Goal: Browse casually

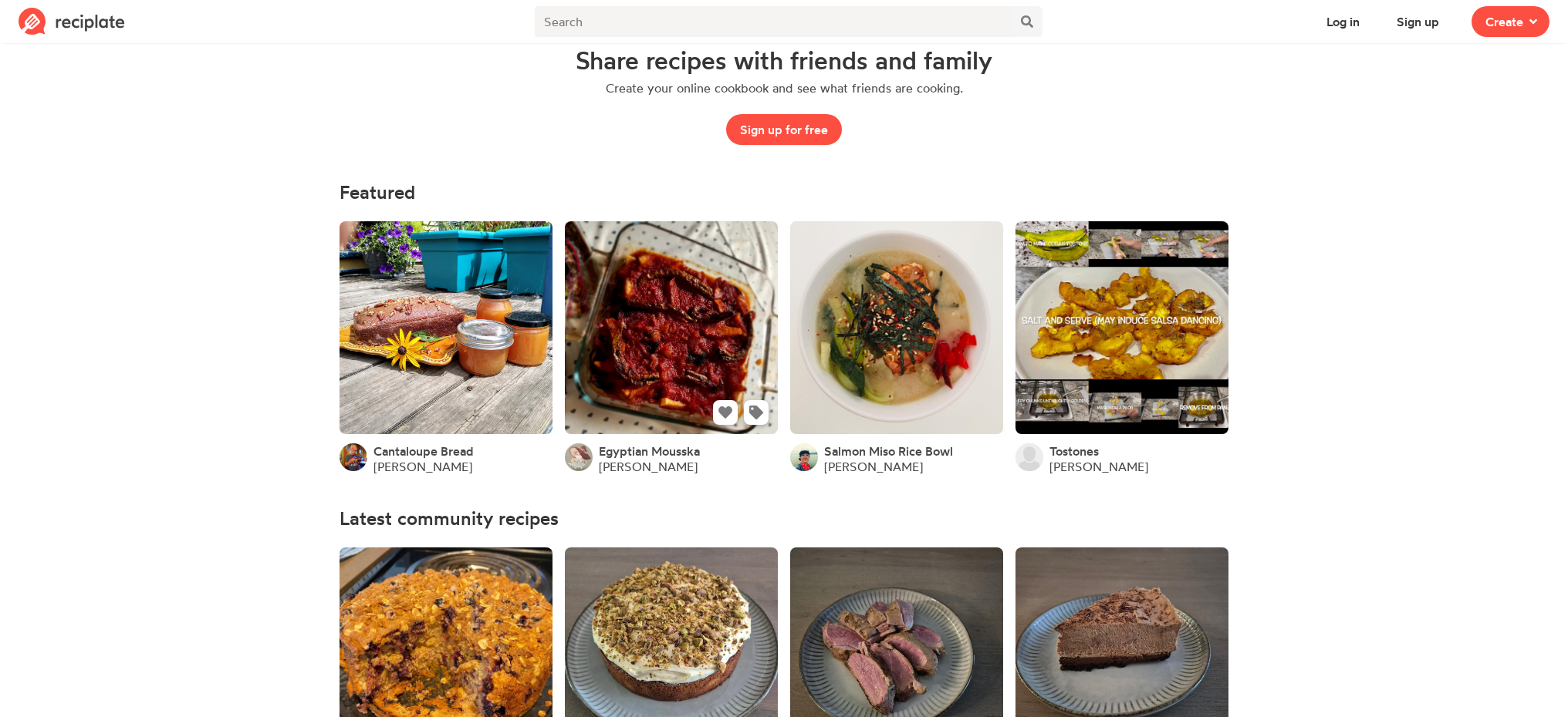
scroll to position [57, 0]
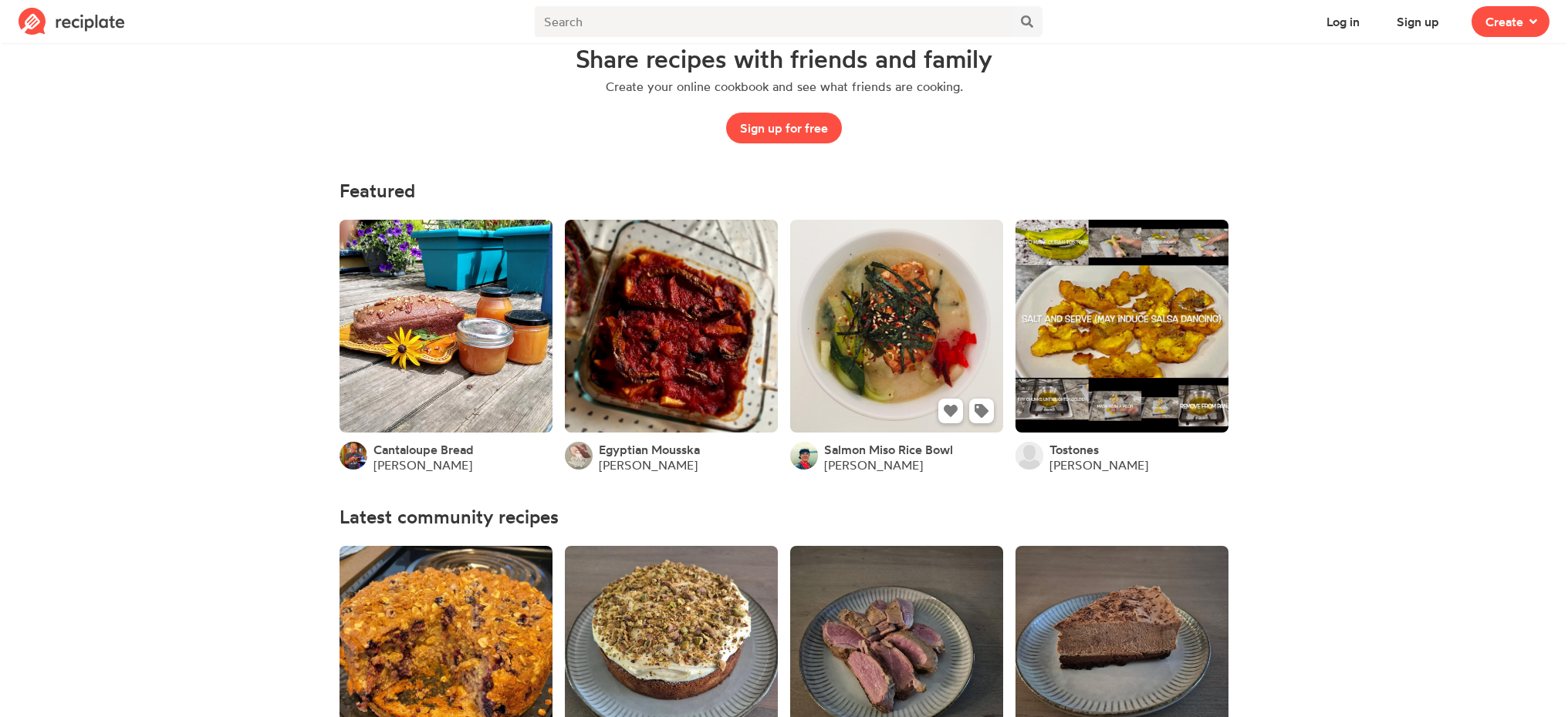
click at [904, 315] on link at bounding box center [896, 327] width 213 height 213
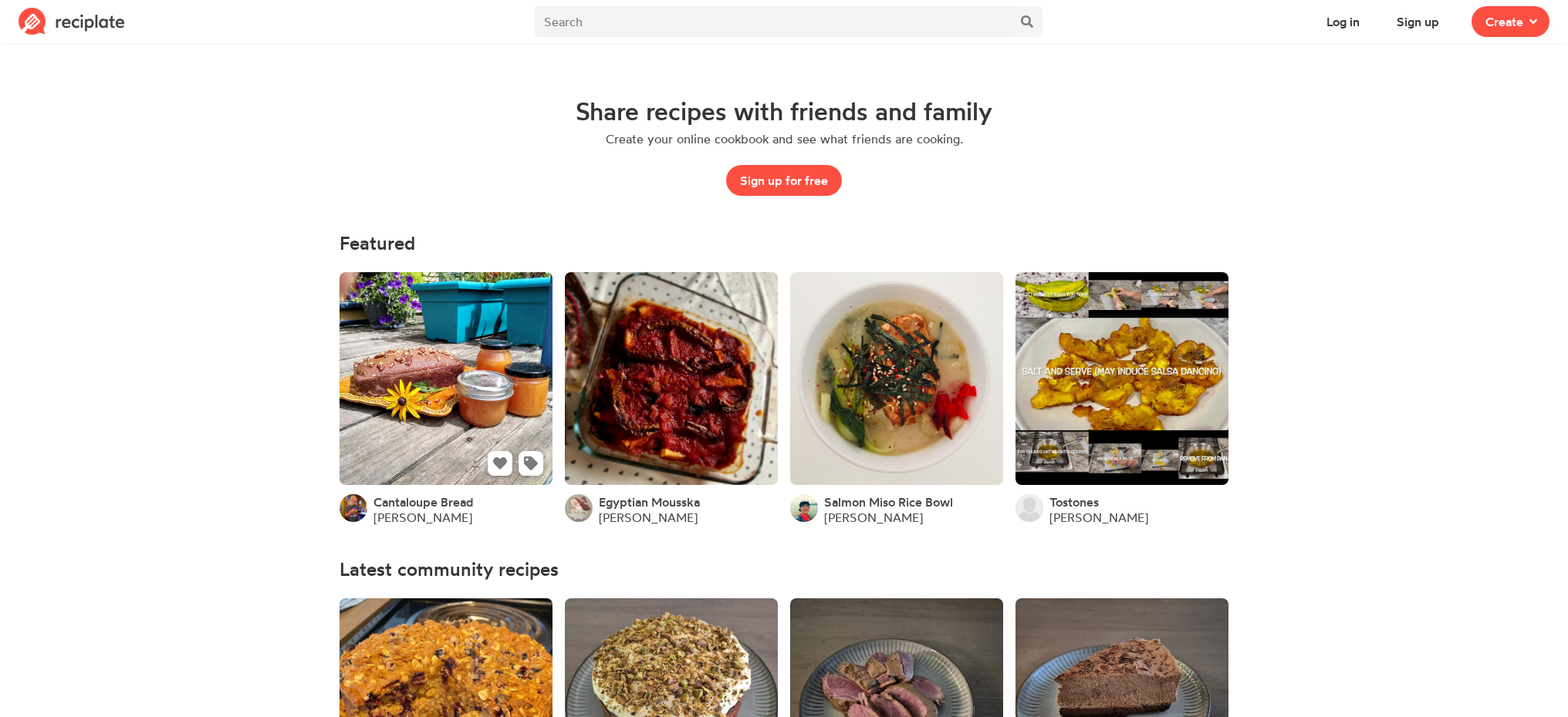
scroll to position [5, 0]
click at [471, 376] on link at bounding box center [446, 378] width 213 height 213
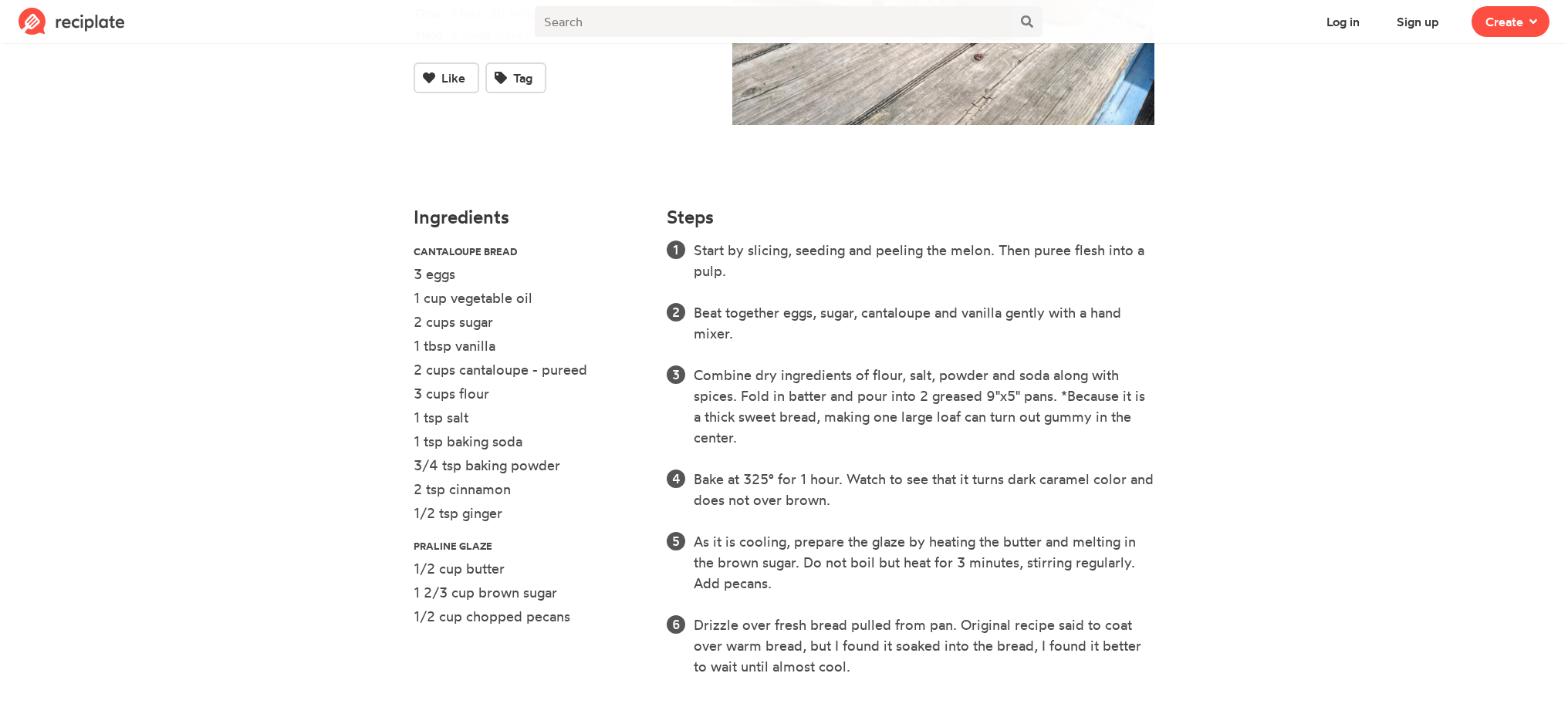
scroll to position [317, 0]
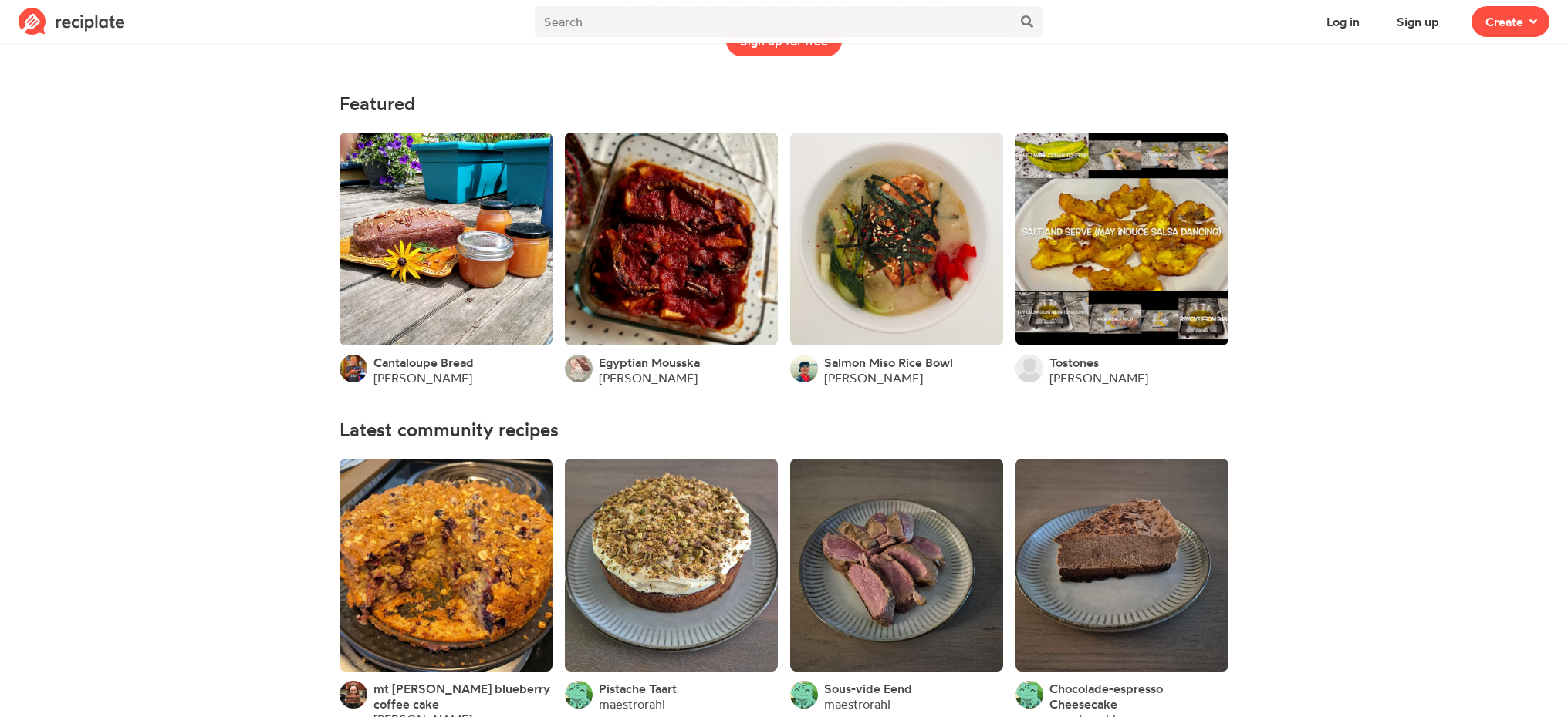
scroll to position [147, 0]
